Goal: Transaction & Acquisition: Subscribe to service/newsletter

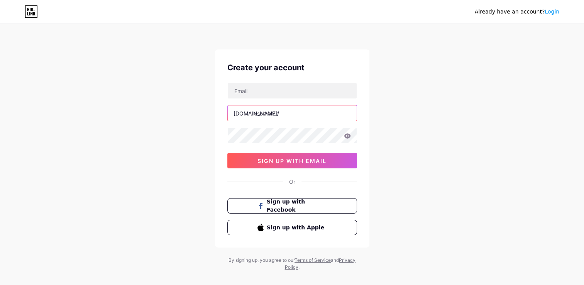
click at [287, 114] on input "text" at bounding box center [292, 112] width 129 height 15
type input "rpworld"
click at [174, 136] on div "Already have an account? Login Create your account bio.link/ rpworld 0cAFcWeA46…" at bounding box center [292, 147] width 584 height 295
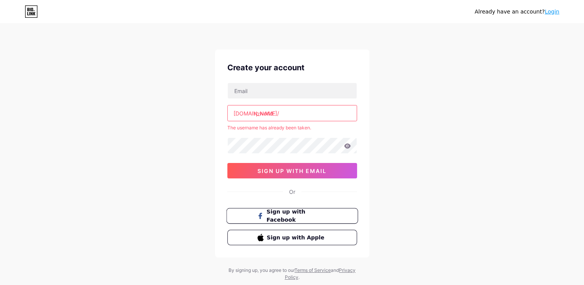
click at [287, 209] on span "Sign up with Facebook" at bounding box center [296, 216] width 61 height 17
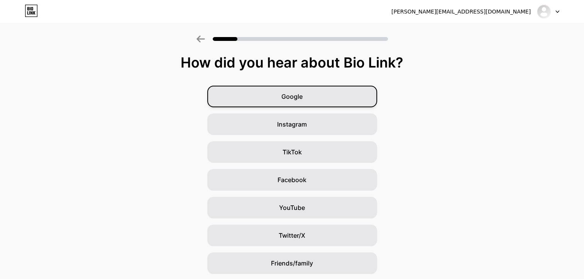
click at [311, 105] on div "Google" at bounding box center [292, 97] width 170 height 22
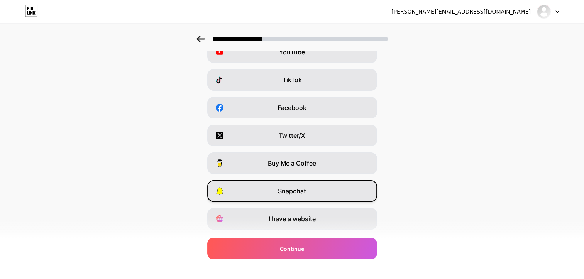
scroll to position [92, 0]
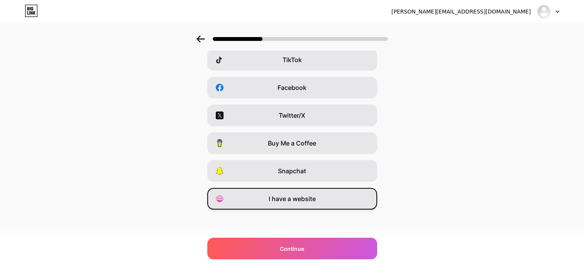
click at [282, 190] on div "I have a website" at bounding box center [292, 199] width 170 height 22
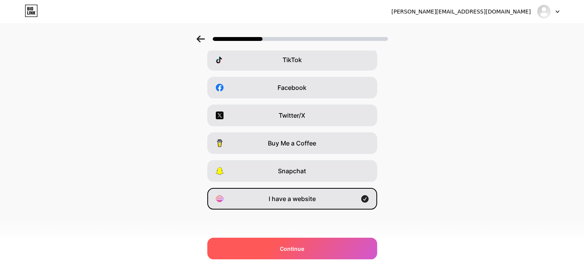
click at [294, 247] on span "Continue" at bounding box center [292, 249] width 24 height 8
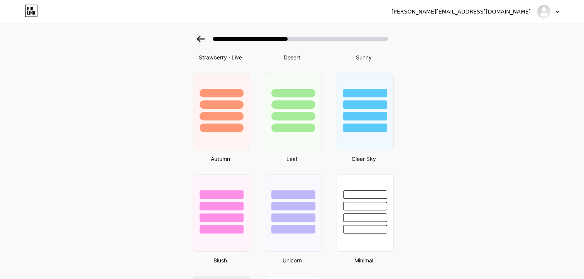
scroll to position [637, 0]
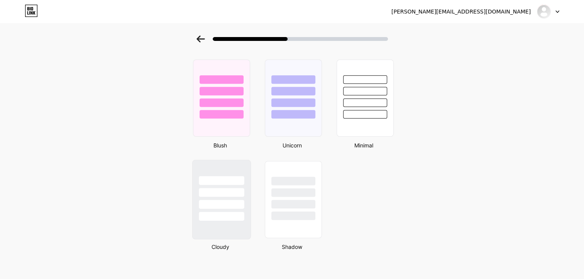
click at [226, 180] on div at bounding box center [221, 180] width 45 height 9
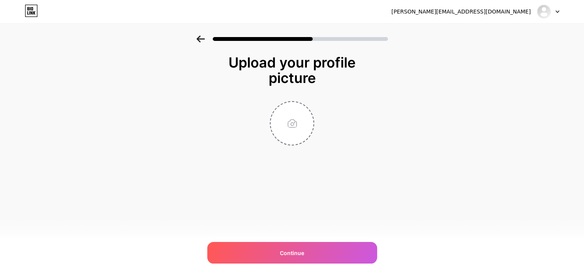
scroll to position [0, 0]
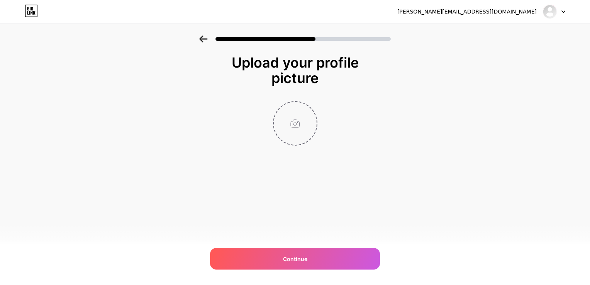
click at [294, 120] on input "file" at bounding box center [295, 123] width 43 height 43
type input "C:\fakepath\rpworld_ch_logo(1).png"
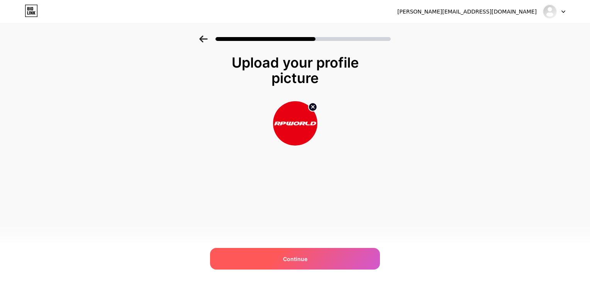
click at [309, 256] on div "Continue" at bounding box center [295, 259] width 170 height 22
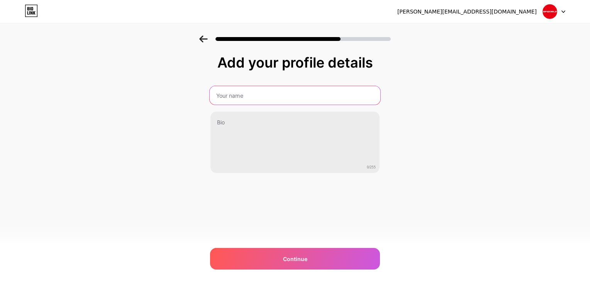
click at [275, 100] on input "text" at bounding box center [295, 95] width 171 height 19
type input "RPWORLD"
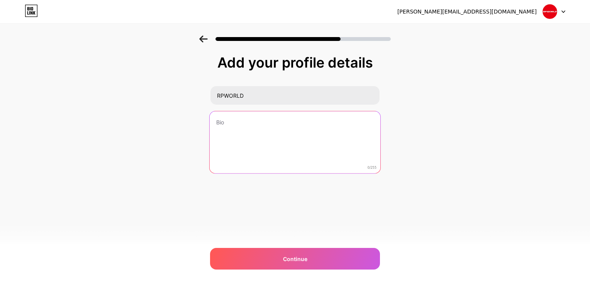
click at [250, 135] on textarea at bounding box center [295, 142] width 171 height 63
click at [272, 125] on textarea at bounding box center [295, 142] width 171 height 63
paste textarea "RPWORLD is a leading mechanical part manufacturing supplier. We produce low- to…"
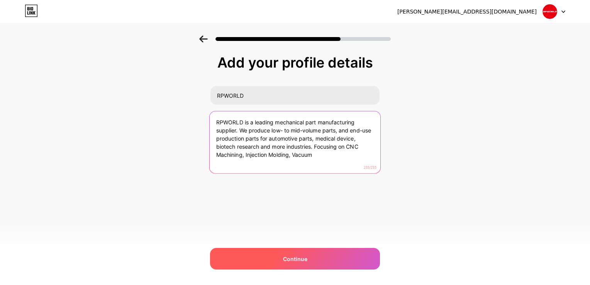
type textarea "RPWORLD is a leading mechanical part manufacturing supplier. We produce low- to…"
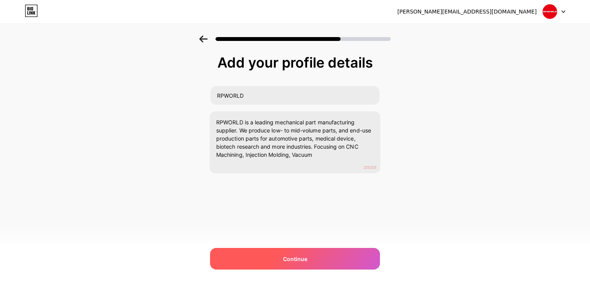
click at [284, 257] on span "Continue" at bounding box center [295, 259] width 24 height 8
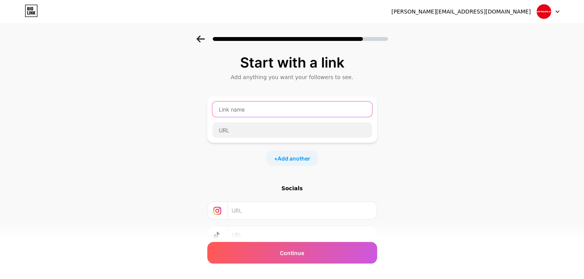
click at [275, 110] on input "text" at bounding box center [292, 108] width 160 height 15
type input "RPWORLD"
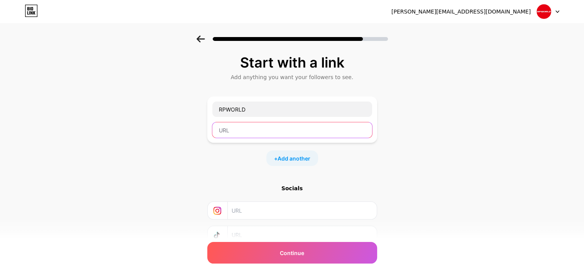
click at [272, 131] on input "text" at bounding box center [292, 129] width 160 height 15
click at [250, 131] on input "text" at bounding box center [292, 129] width 160 height 15
paste input "[URL][DOMAIN_NAME]"
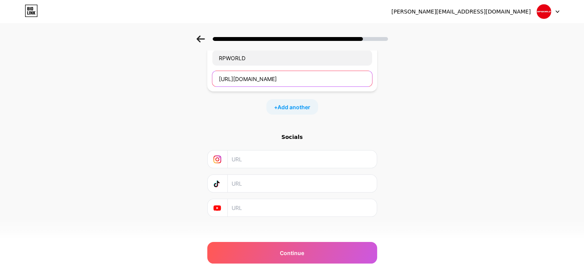
scroll to position [57, 0]
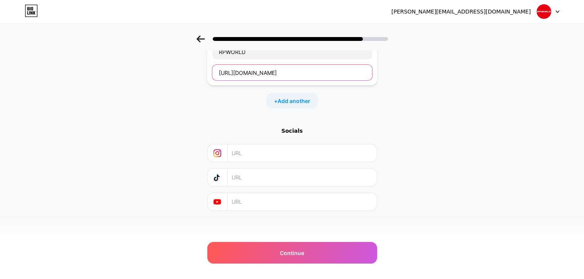
type input "[URL][DOMAIN_NAME]"
click at [260, 177] on input "text" at bounding box center [301, 177] width 140 height 17
click at [256, 206] on input "text" at bounding box center [301, 201] width 140 height 17
click at [285, 203] on input "text" at bounding box center [301, 201] width 140 height 17
paste input "[URL][DOMAIN_NAME]"
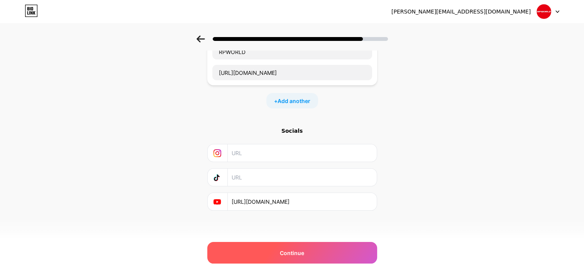
type input "[URL][DOMAIN_NAME]"
click at [277, 255] on div "Continue" at bounding box center [292, 253] width 170 height 22
click at [290, 247] on div "Continue" at bounding box center [292, 253] width 170 height 22
click at [288, 252] on span "Continue" at bounding box center [292, 253] width 24 height 8
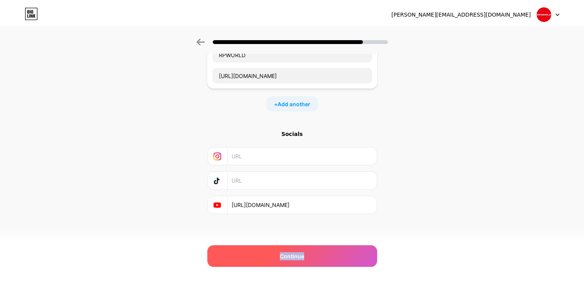
scroll to position [0, 0]
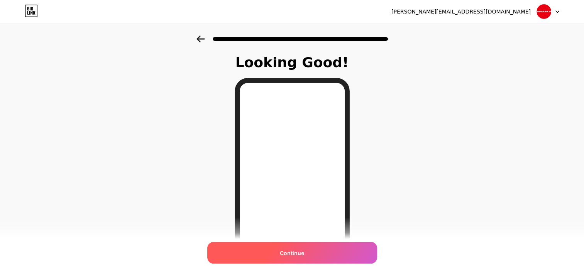
drag, startPoint x: 288, startPoint y: 252, endPoint x: 264, endPoint y: 242, distance: 26.7
click at [264, 242] on div "Continue" at bounding box center [292, 253] width 170 height 22
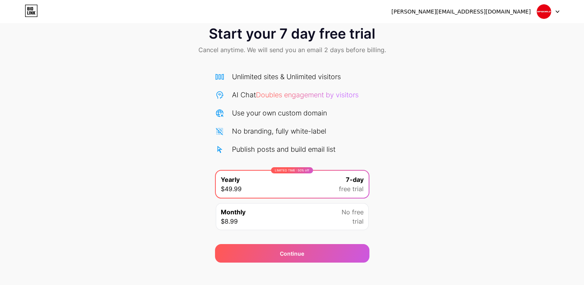
scroll to position [25, 0]
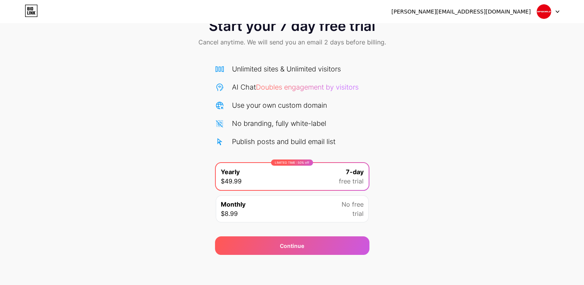
click at [329, 203] on div "Monthly $8.99 No free trial" at bounding box center [292, 208] width 153 height 27
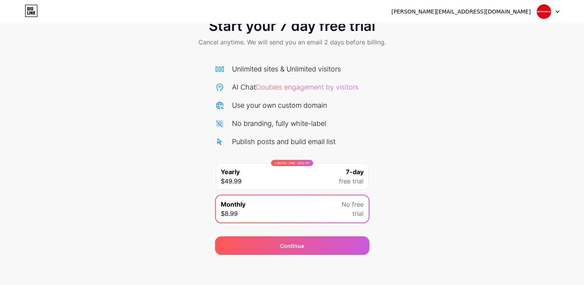
drag, startPoint x: 324, startPoint y: 175, endPoint x: 313, endPoint y: 219, distance: 45.4
click at [324, 175] on div "LIMITED TIME : 50% off Yearly $49.99 7-day free trial" at bounding box center [292, 176] width 153 height 27
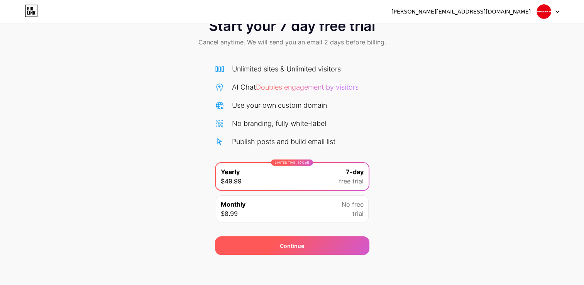
click at [304, 237] on div "Continue" at bounding box center [292, 245] width 154 height 19
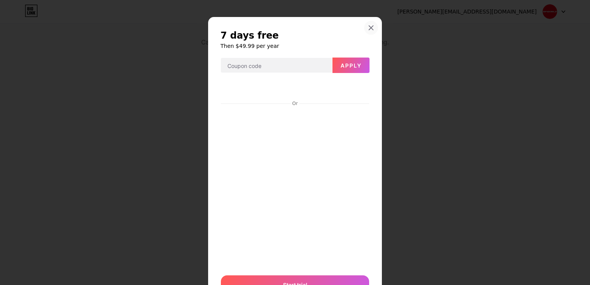
click at [372, 24] on div at bounding box center [371, 28] width 14 height 14
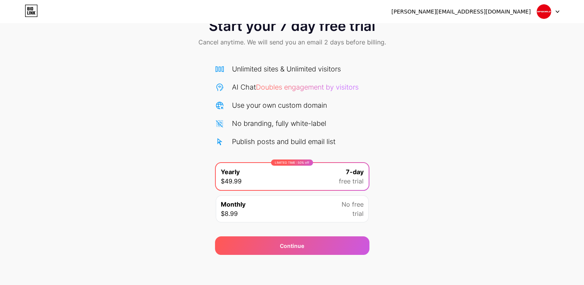
click at [559, 10] on div "[PERSON_NAME][EMAIL_ADDRESS][DOMAIN_NAME] Logout" at bounding box center [292, 12] width 584 height 14
click at [545, 10] on img at bounding box center [543, 11] width 15 height 15
click at [496, 12] on div "[PERSON_NAME][EMAIL_ADDRESS][DOMAIN_NAME]" at bounding box center [460, 12] width 139 height 8
click at [564, 9] on div "[PERSON_NAME][EMAIL_ADDRESS][DOMAIN_NAME] Logout" at bounding box center [292, 12] width 584 height 14
click at [522, 7] on div "[PERSON_NAME][EMAIL_ADDRESS][DOMAIN_NAME]" at bounding box center [475, 12] width 168 height 14
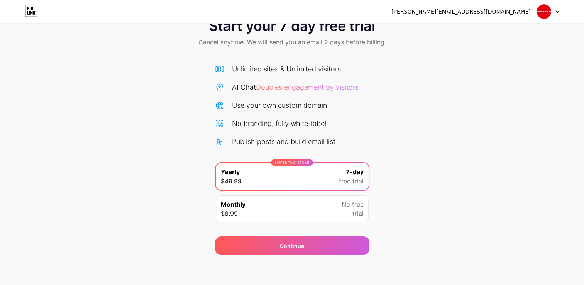
click at [515, 10] on div "[PERSON_NAME][EMAIL_ADDRESS][DOMAIN_NAME]" at bounding box center [460, 12] width 139 height 8
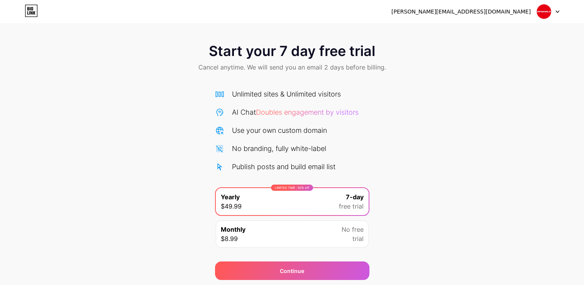
click at [38, 12] on div "[PERSON_NAME][EMAIL_ADDRESS][DOMAIN_NAME] Logout" at bounding box center [292, 12] width 584 height 14
click at [35, 13] on icon at bounding box center [31, 11] width 13 height 12
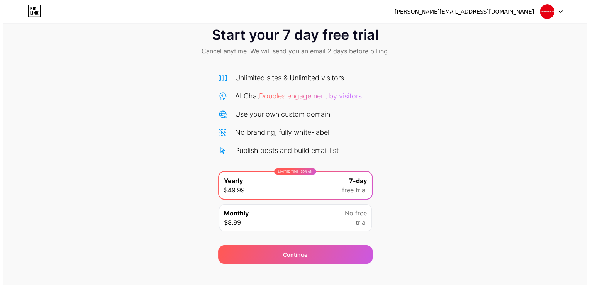
scroll to position [25, 0]
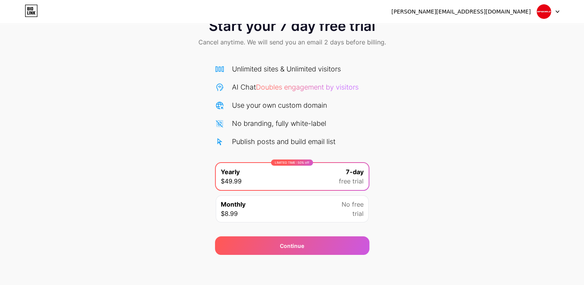
click at [307, 214] on div "Monthly $8.99 No free trial" at bounding box center [292, 208] width 153 height 27
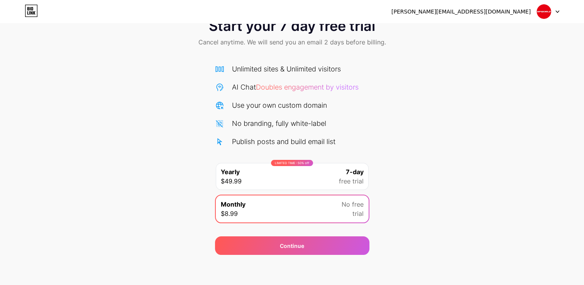
click at [308, 176] on div "LIMITED TIME : 50% off Yearly $49.99 7-day free trial" at bounding box center [292, 176] width 153 height 27
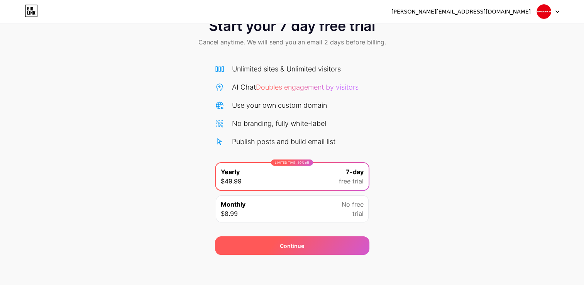
click at [267, 251] on div "Continue" at bounding box center [292, 245] width 154 height 19
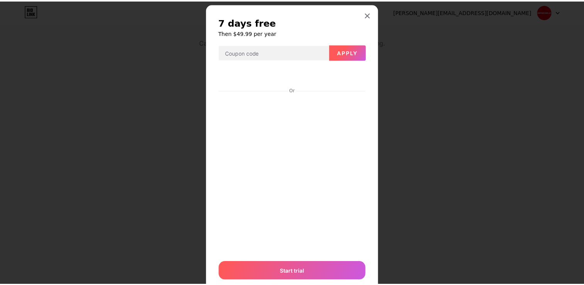
scroll to position [0, 0]
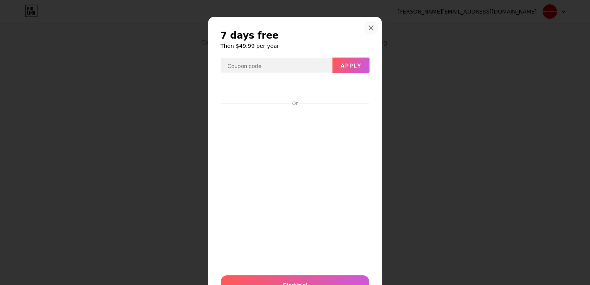
click at [369, 27] on icon at bounding box center [371, 28] width 4 height 4
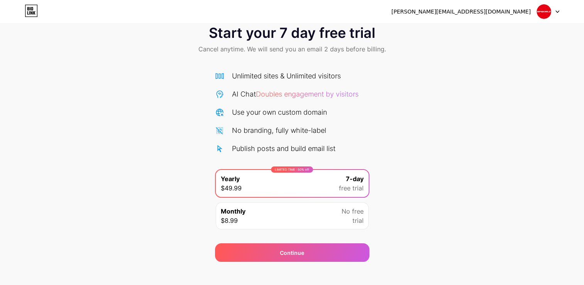
scroll to position [25, 0]
